Goal: Book appointment/travel/reservation

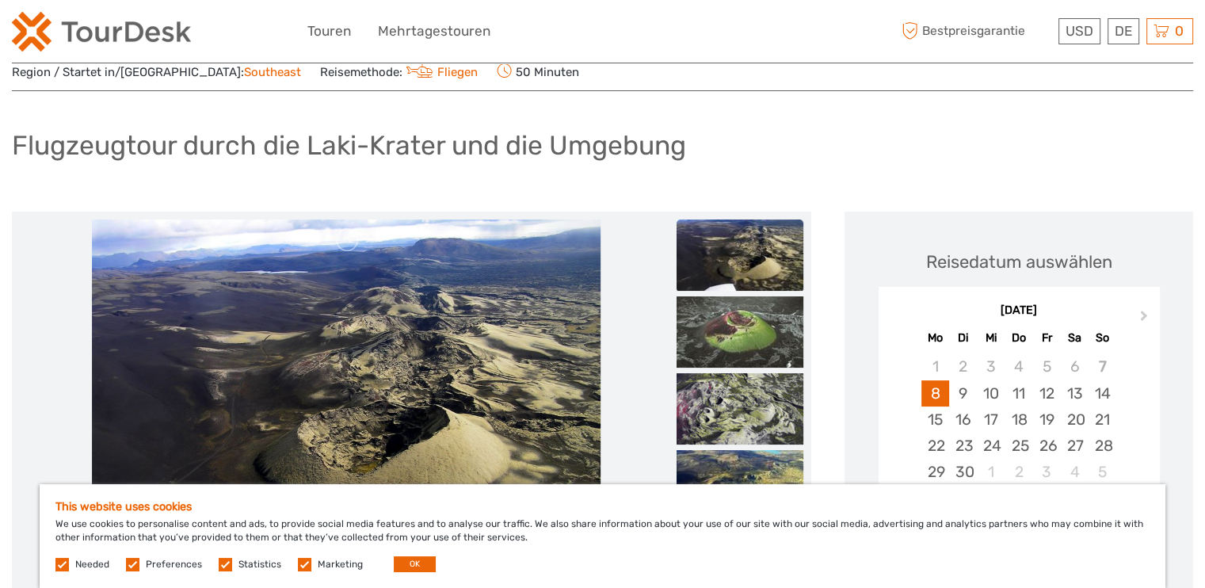
scroll to position [158, 0]
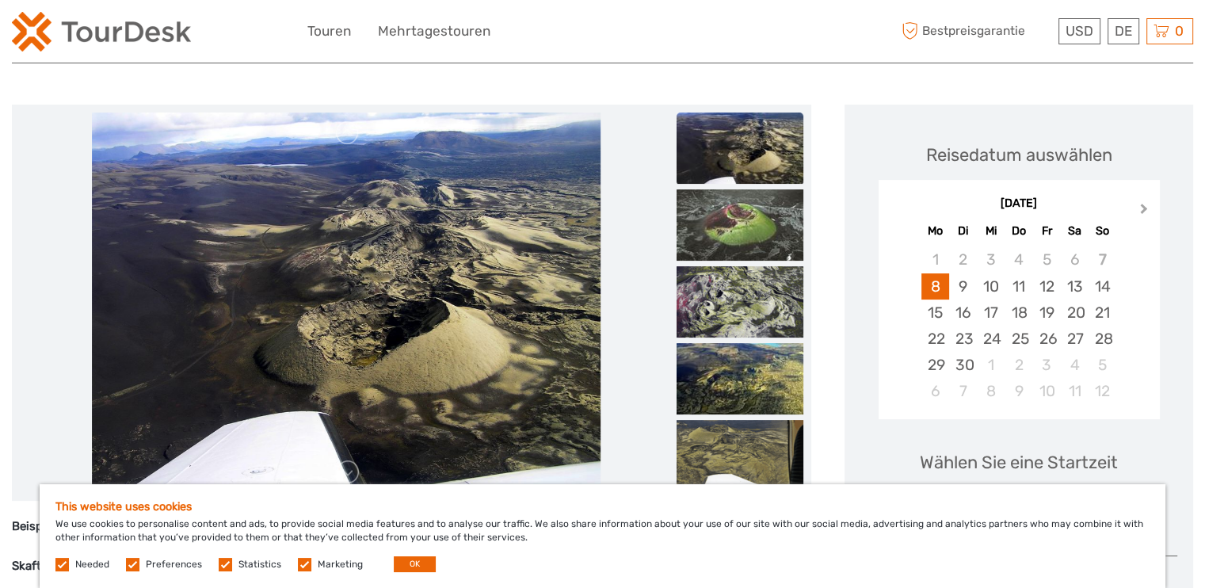
click at [1147, 212] on button "Next Month" at bounding box center [1145, 212] width 25 height 25
click at [987, 314] on div "15" at bounding box center [991, 313] width 28 height 26
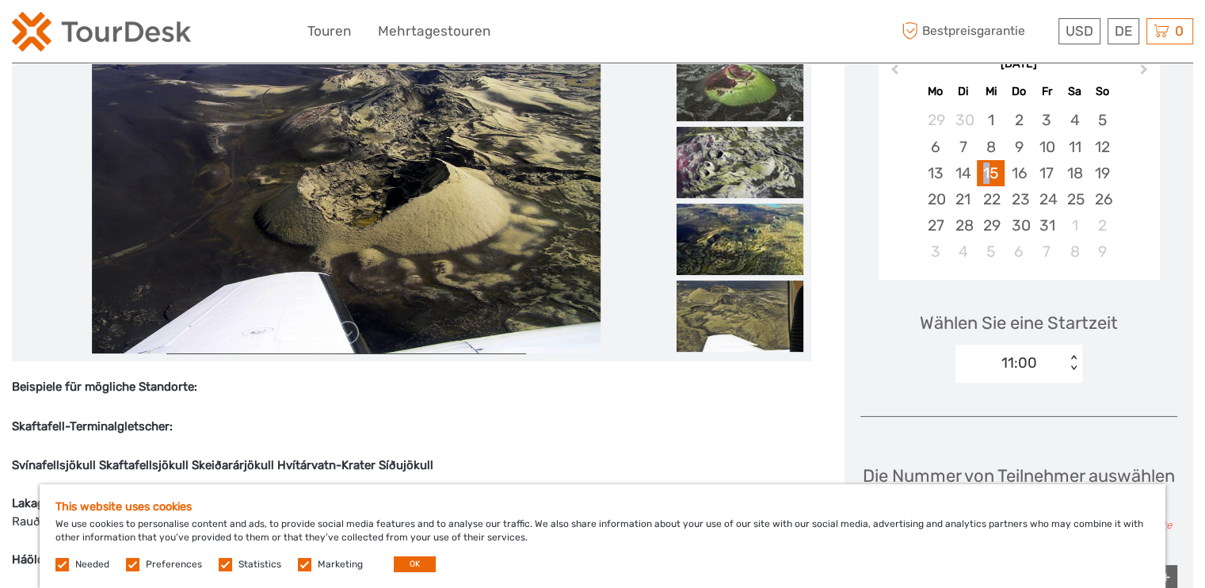
scroll to position [317, 0]
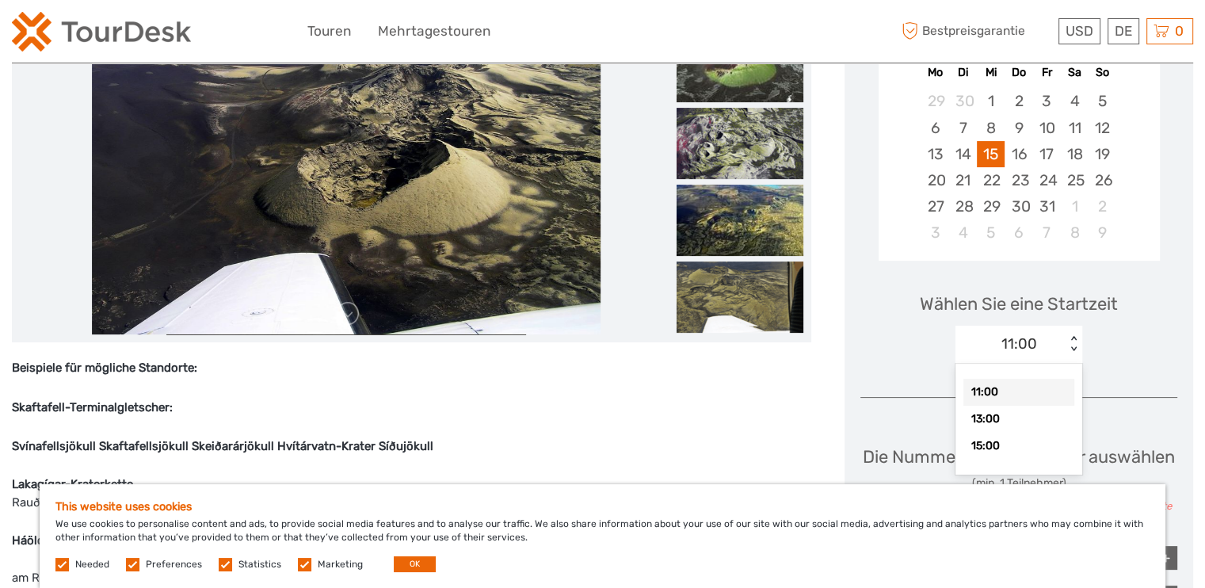
click at [1051, 345] on div "11:00" at bounding box center [1011, 344] width 110 height 24
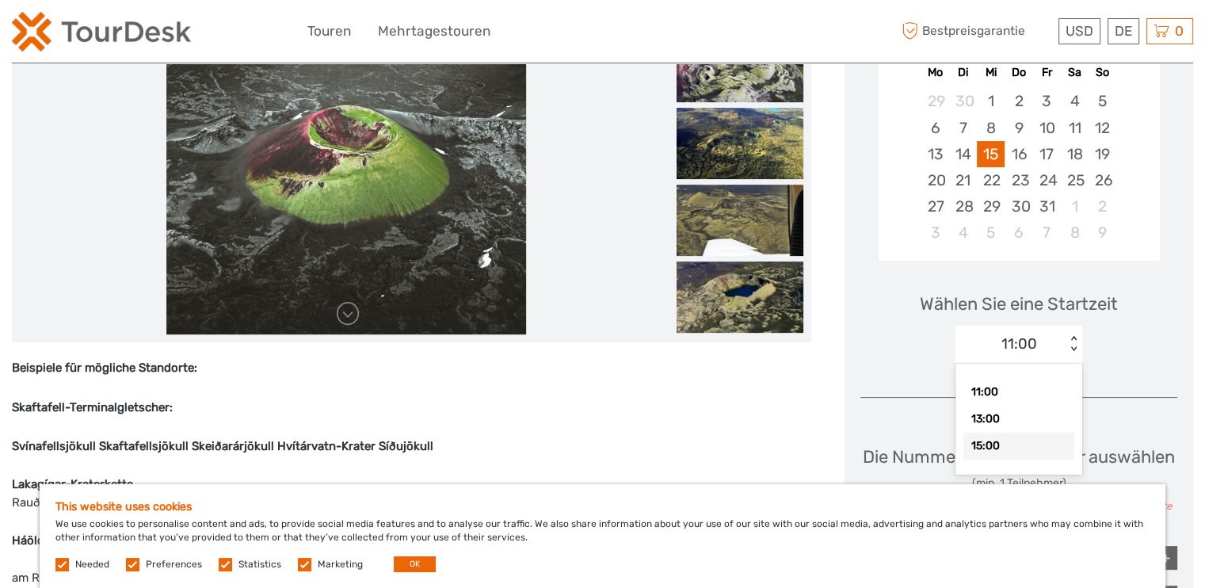
click at [1005, 437] on div "15:00" at bounding box center [1019, 446] width 111 height 27
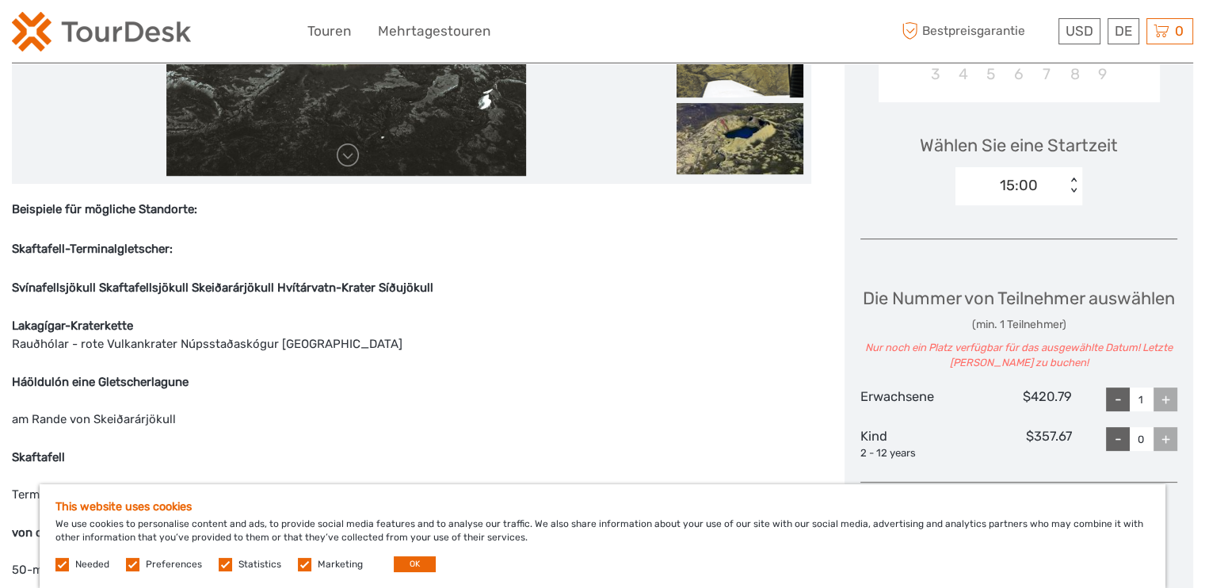
scroll to position [555, 0]
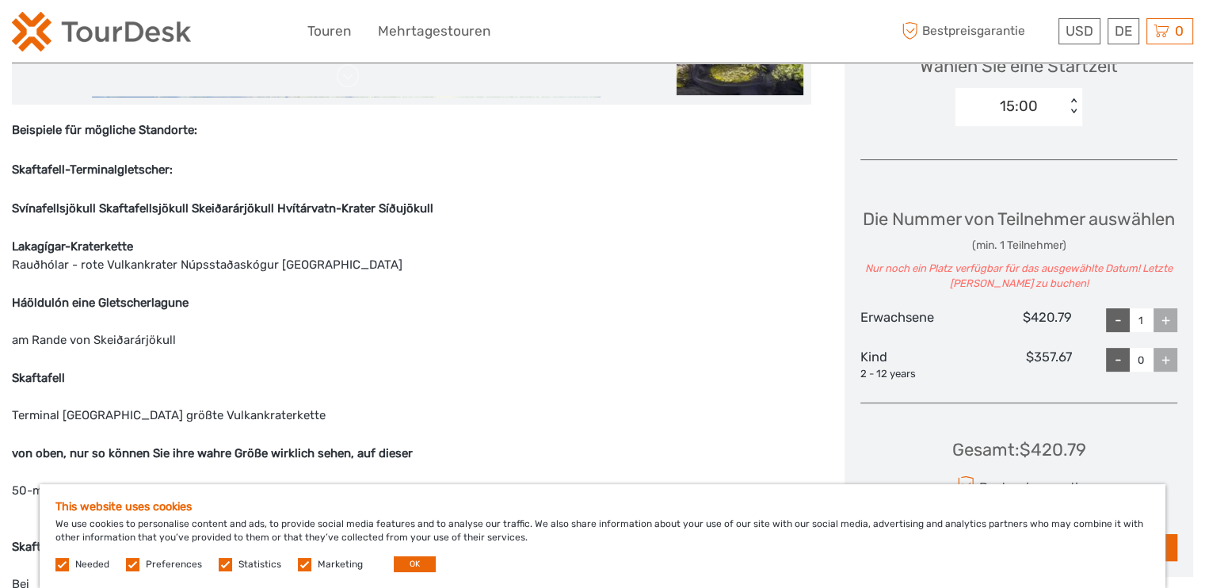
click at [301, 566] on label at bounding box center [304, 564] width 13 height 13
click at [0, 0] on input "checkbox" at bounding box center [0, 0] width 0 height 0
click at [227, 568] on label at bounding box center [225, 564] width 13 height 13
click at [0, 0] on input "checkbox" at bounding box center [0, 0] width 0 height 0
click at [155, 563] on label "Preferences" at bounding box center [174, 564] width 56 height 13
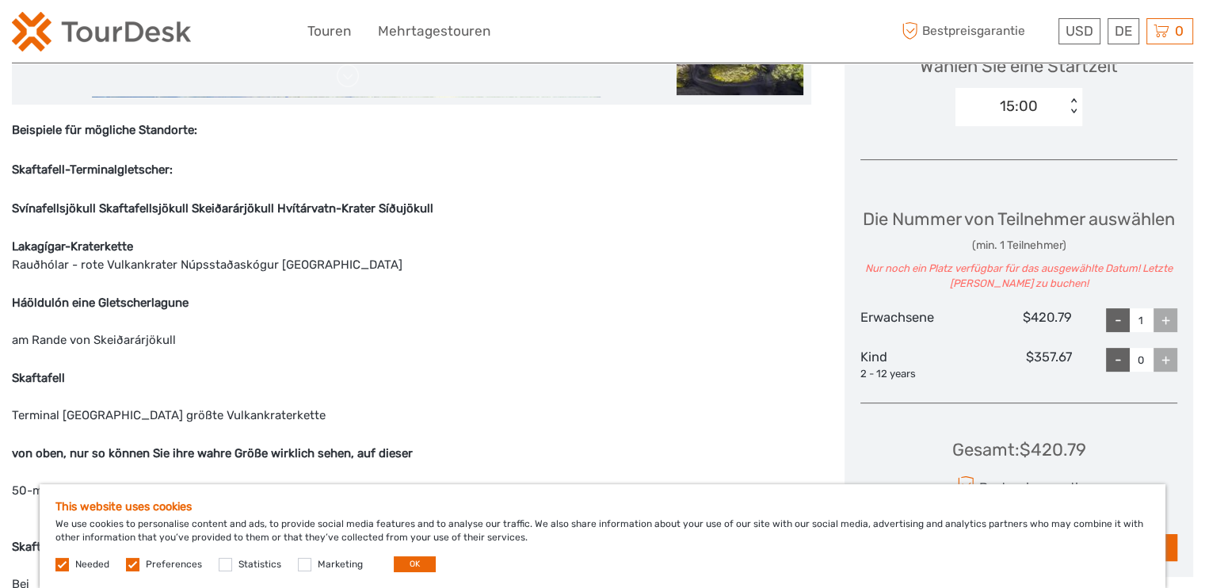
click at [0, 0] on input "checkbox" at bounding box center [0, 0] width 0 height 0
click at [404, 566] on button "OK" at bounding box center [415, 564] width 42 height 16
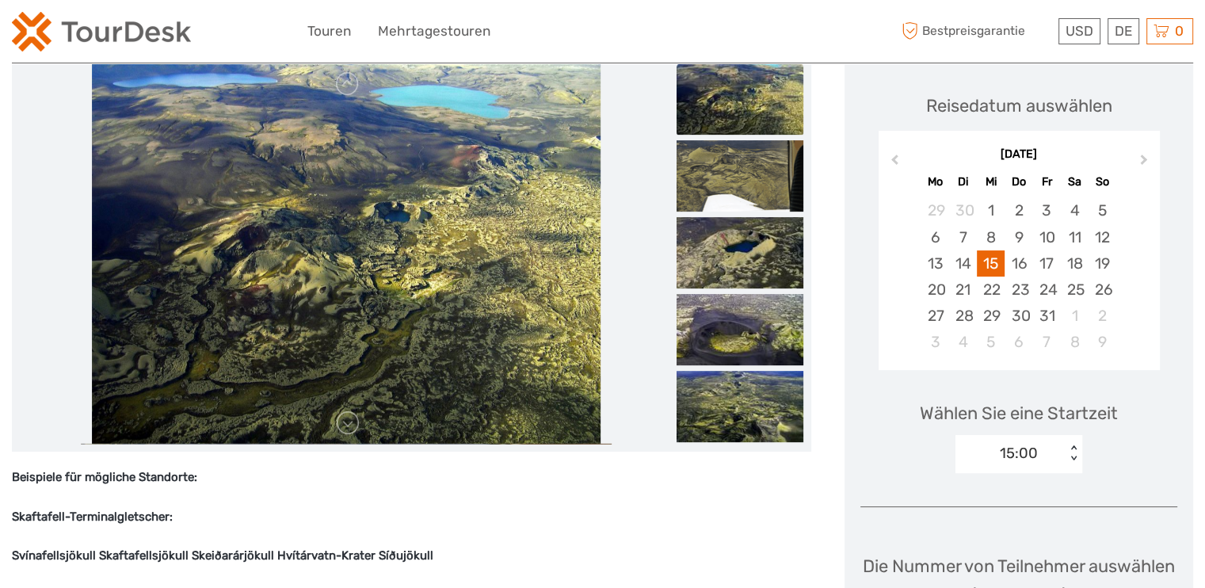
scroll to position [158, 0]
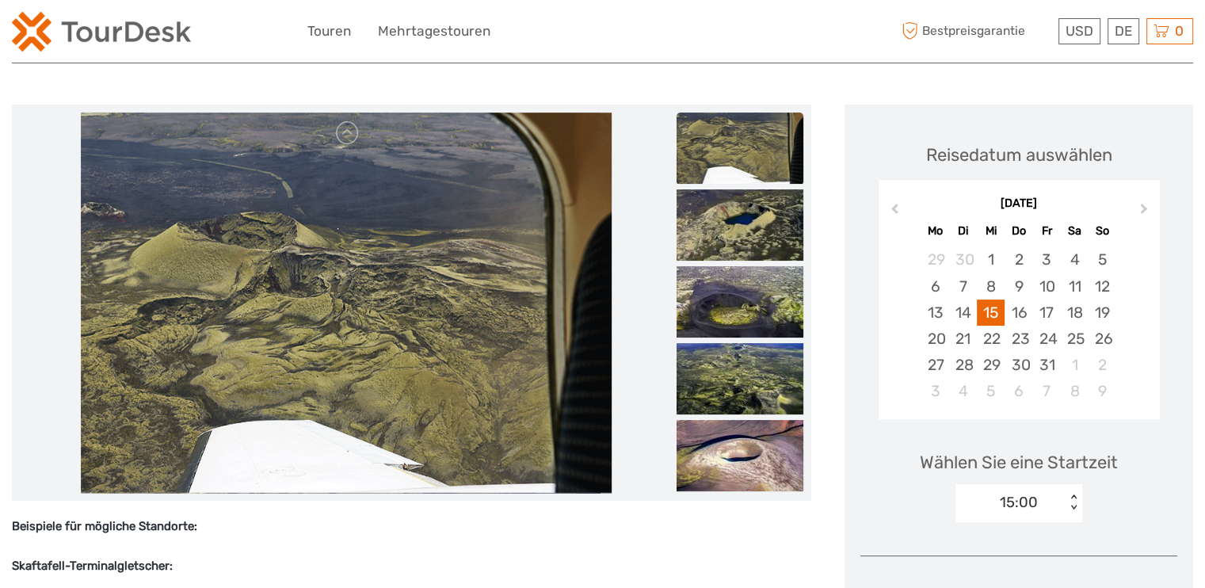
click at [559, 296] on img at bounding box center [346, 303] width 531 height 380
click at [722, 299] on img at bounding box center [740, 301] width 127 height 71
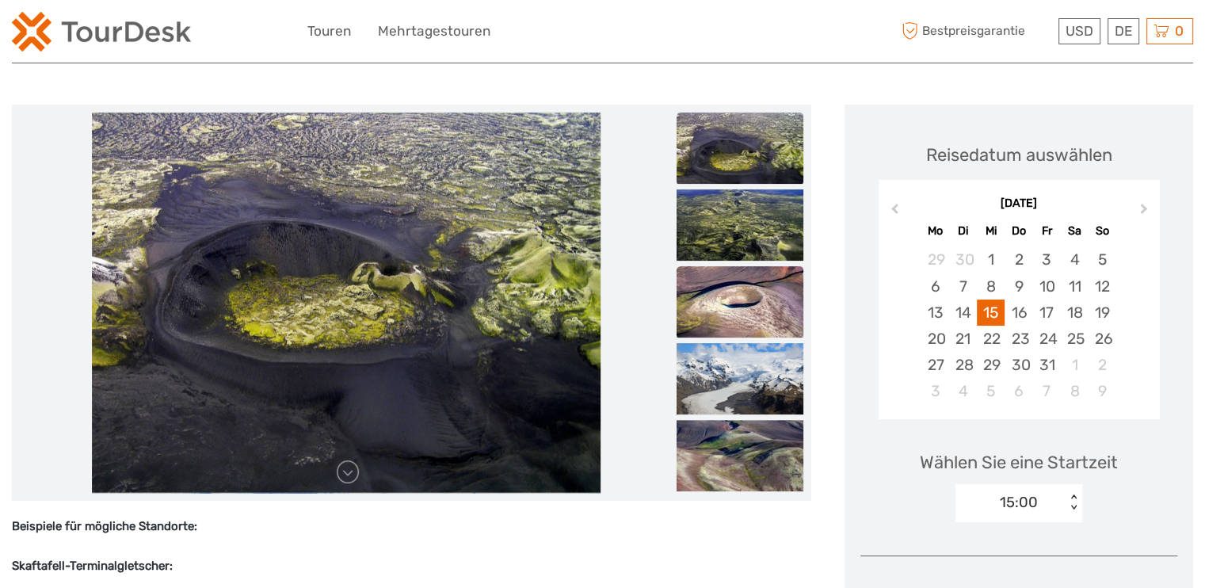
click at [736, 319] on img at bounding box center [740, 301] width 127 height 71
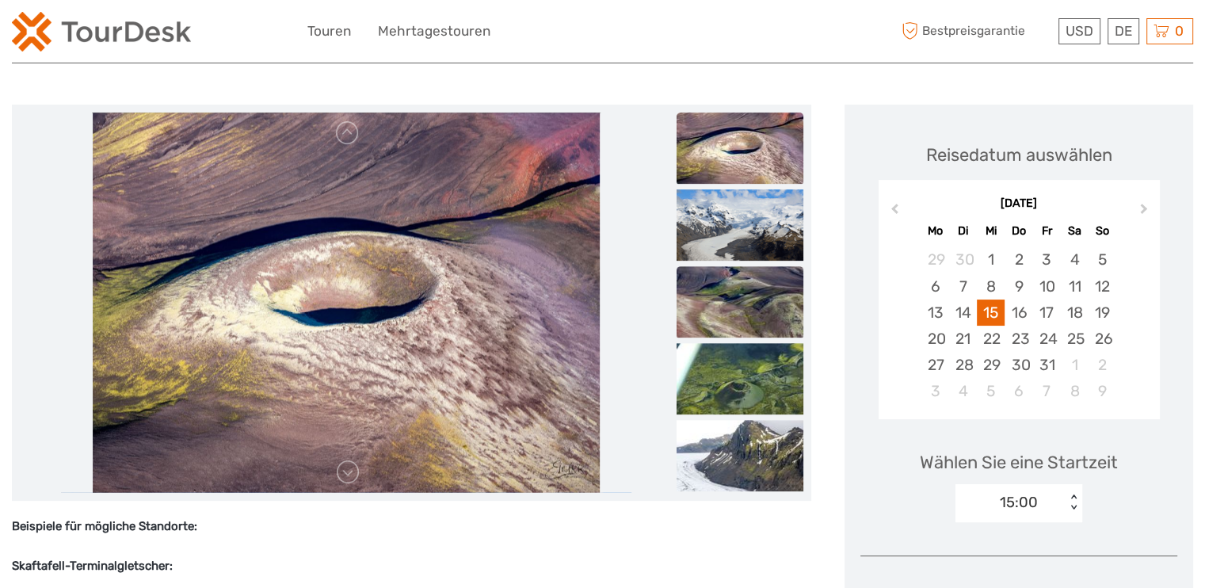
click at [739, 311] on img at bounding box center [740, 301] width 127 height 71
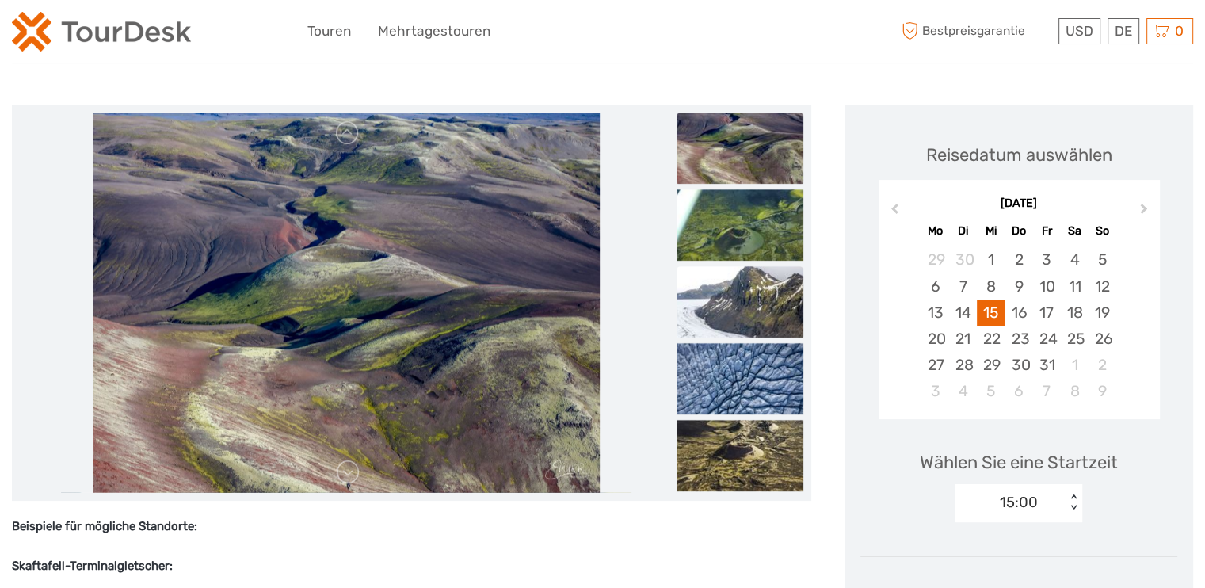
click at [740, 310] on img at bounding box center [740, 301] width 127 height 71
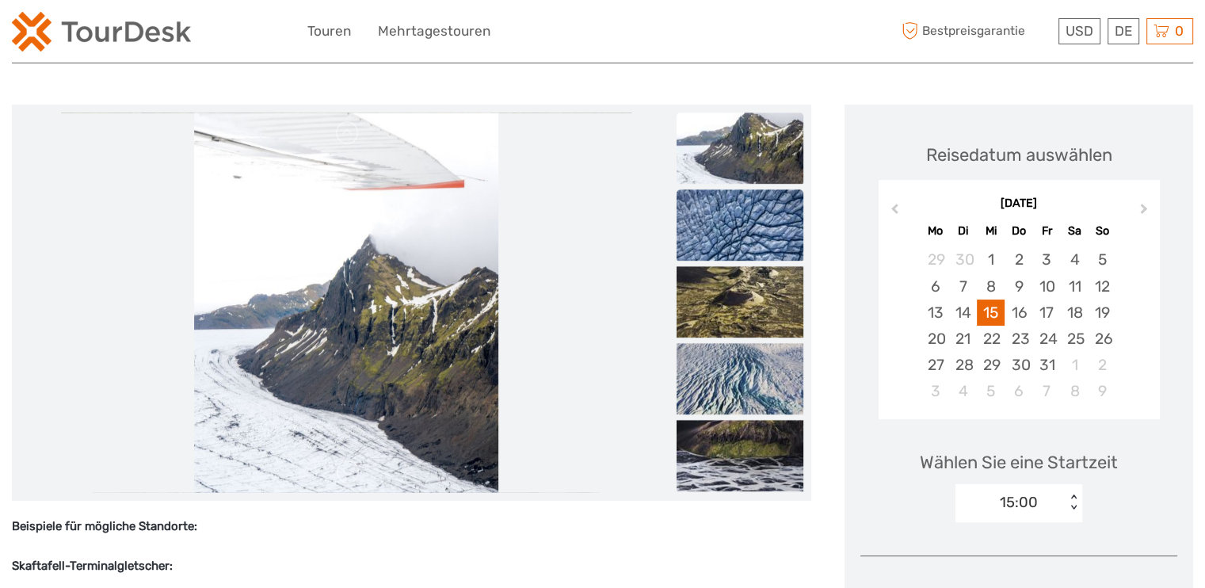
click at [752, 250] on img at bounding box center [740, 224] width 127 height 71
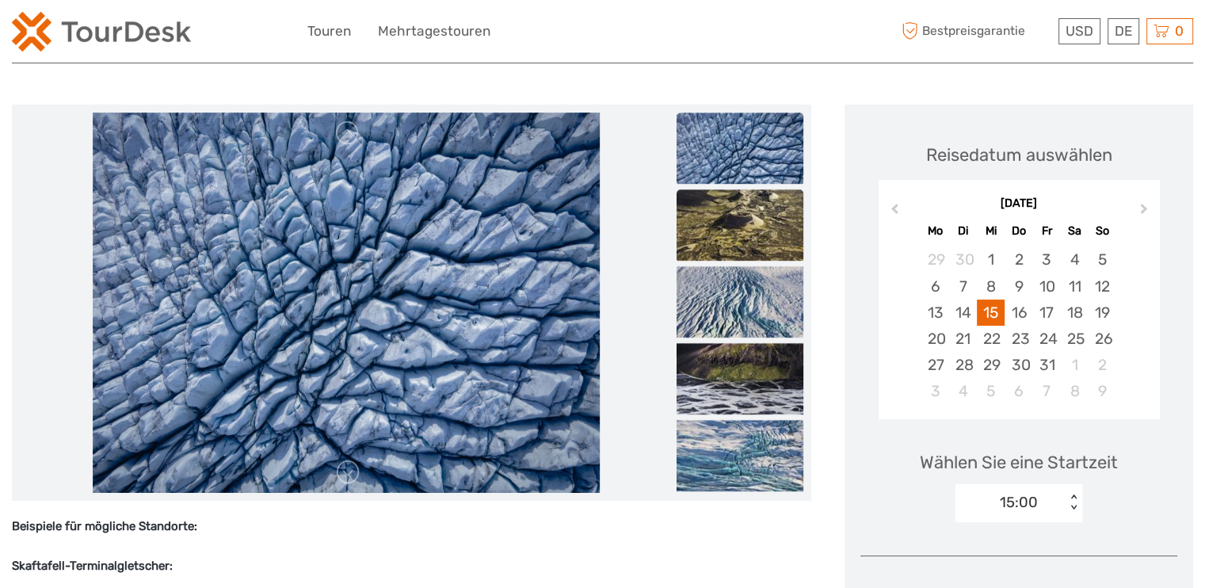
click at [754, 254] on img at bounding box center [740, 224] width 127 height 71
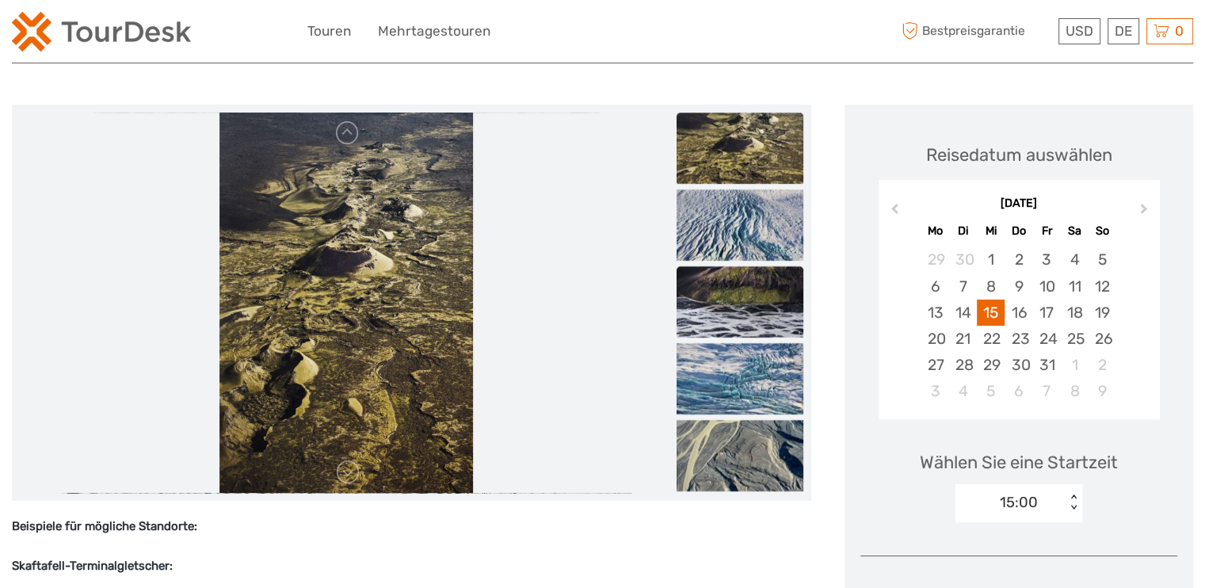
click at [761, 297] on img at bounding box center [740, 301] width 127 height 71
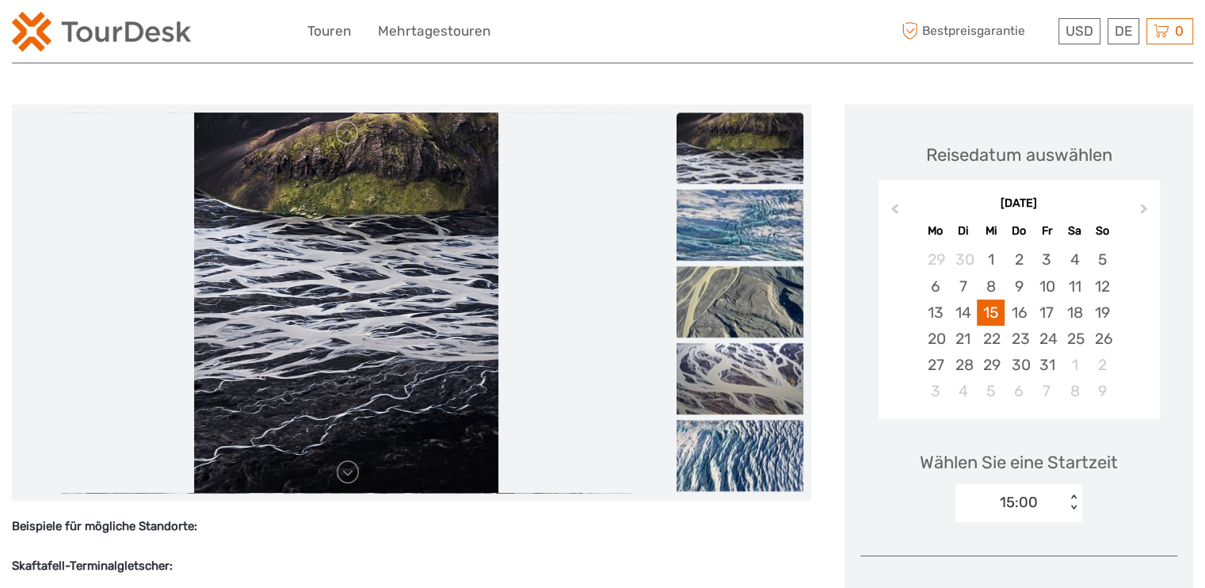
click at [761, 297] on img at bounding box center [740, 301] width 127 height 71
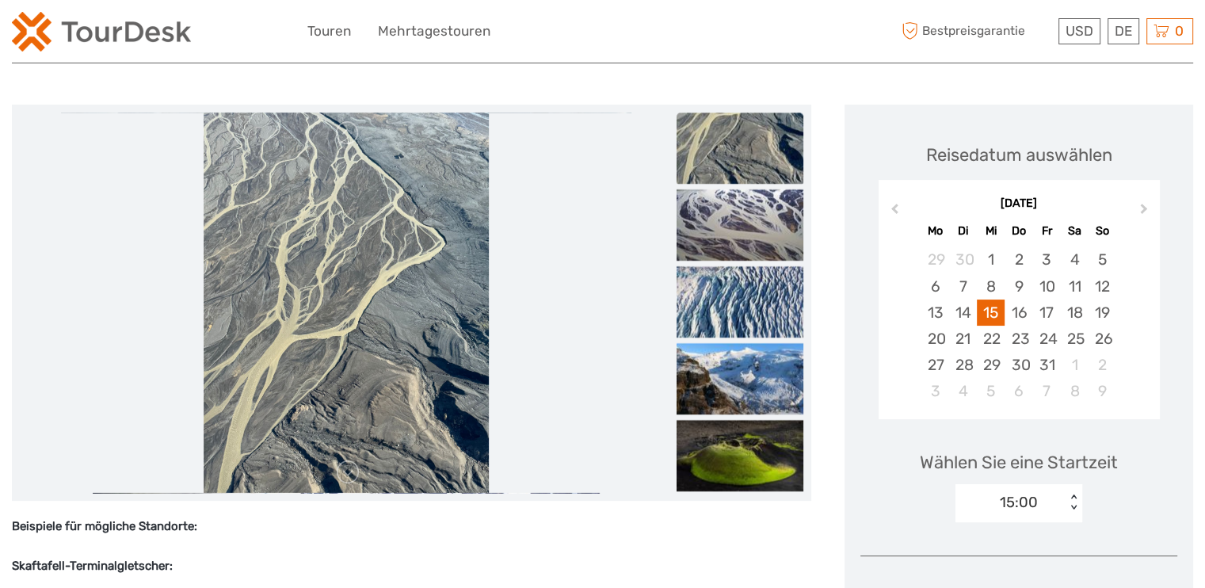
click at [761, 297] on img at bounding box center [740, 301] width 127 height 71
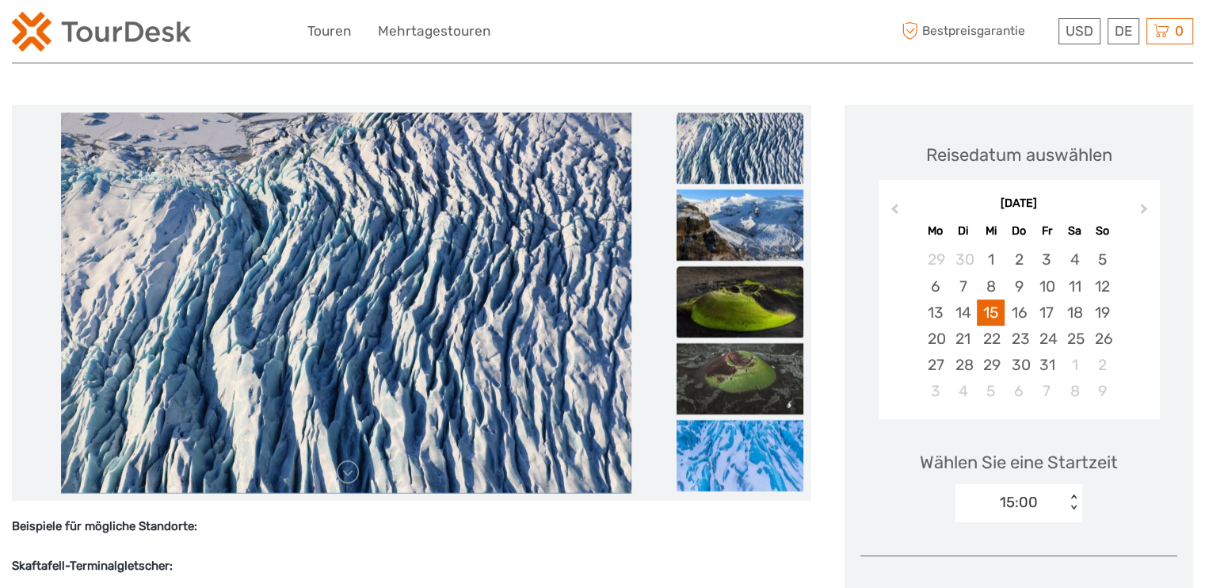
click at [759, 312] on img at bounding box center [740, 301] width 127 height 71
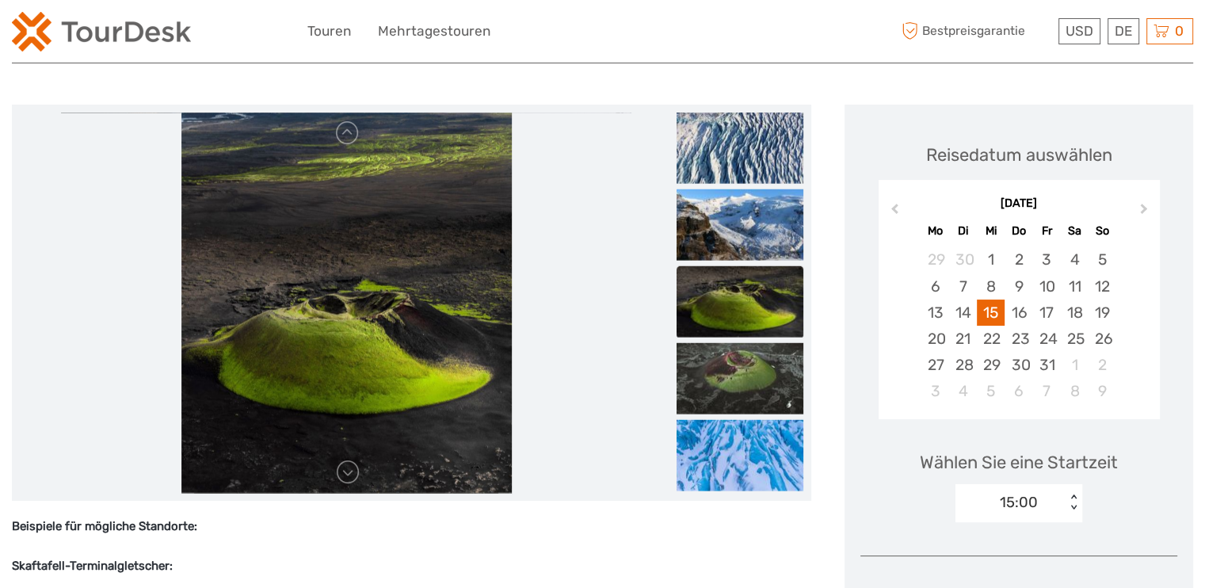
click at [760, 383] on img at bounding box center [740, 378] width 127 height 71
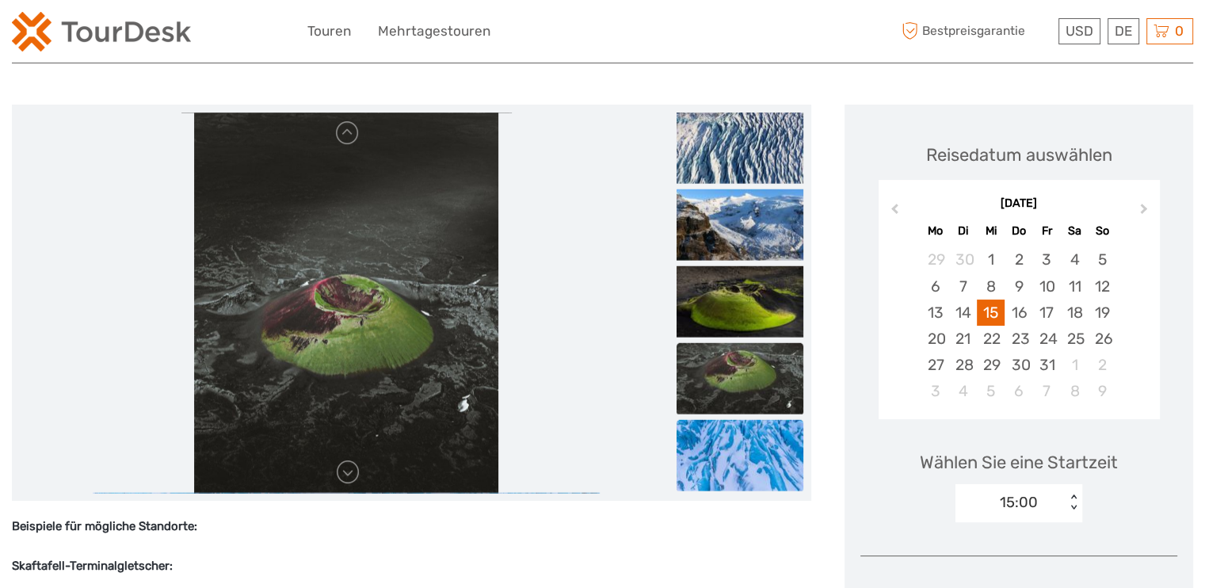
click at [755, 433] on img at bounding box center [740, 455] width 127 height 71
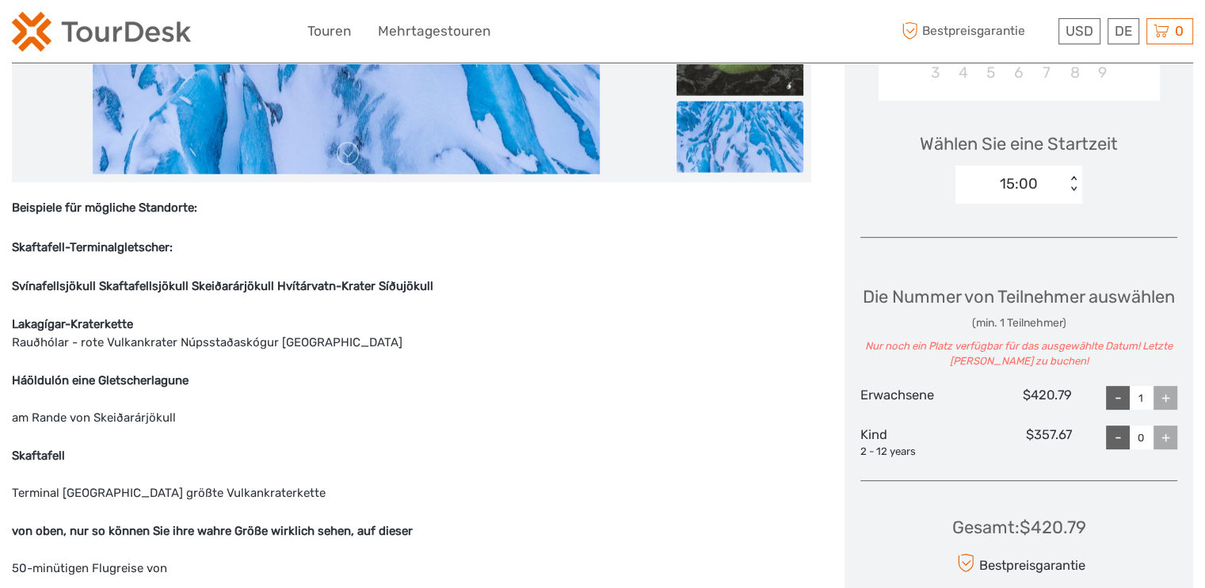
scroll to position [555, 0]
